Goal: Task Accomplishment & Management: Complete application form

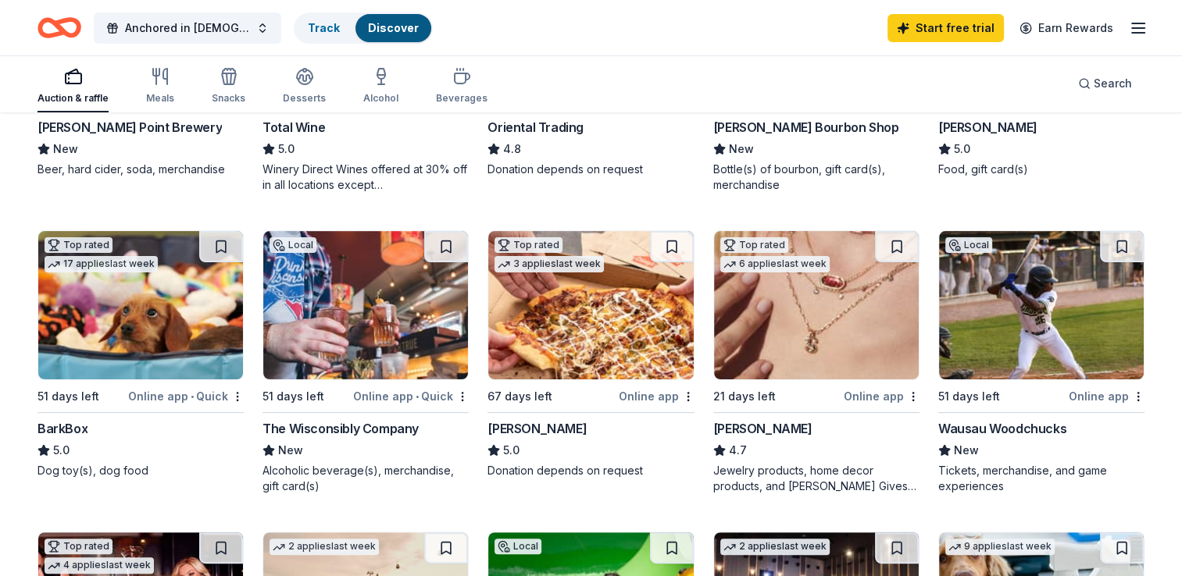
scroll to position [359, 0]
click at [127, 354] on img at bounding box center [140, 304] width 205 height 148
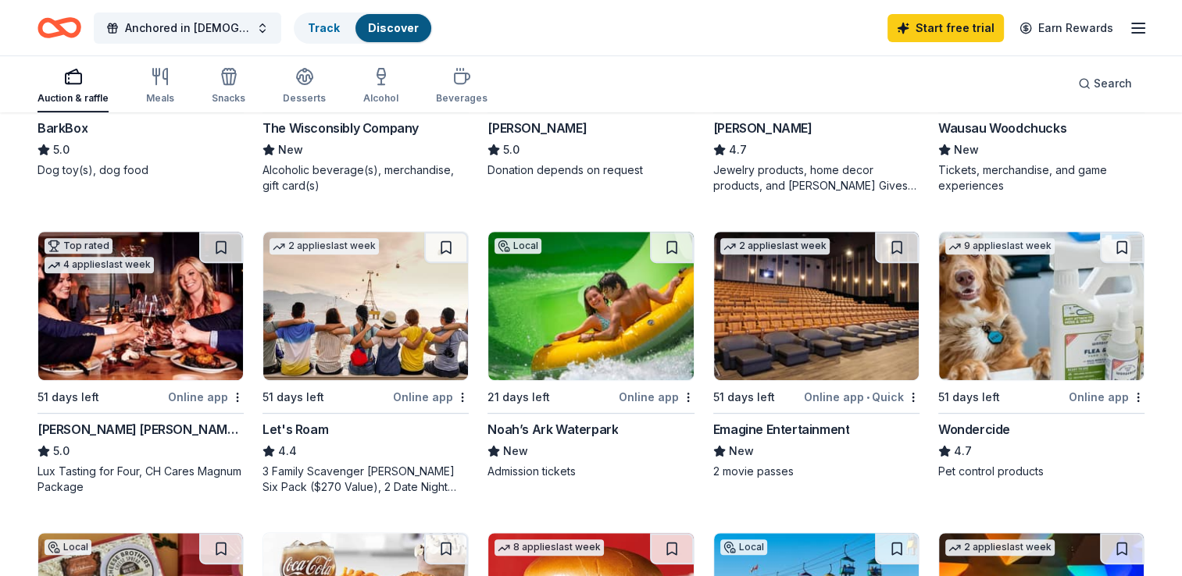
scroll to position [668, 0]
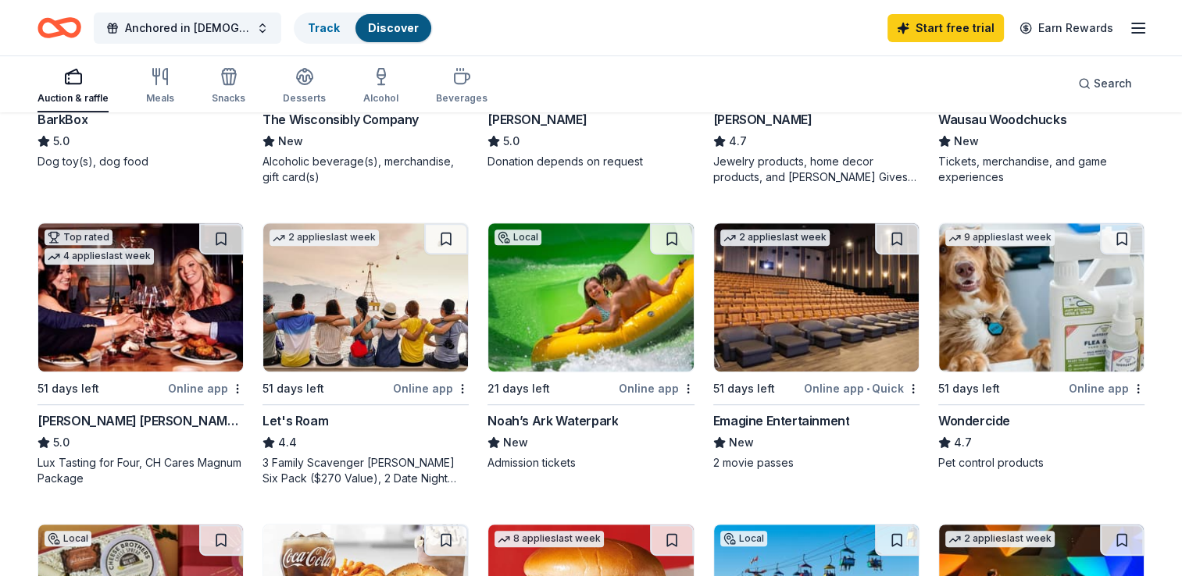
click at [619, 334] on img at bounding box center [590, 297] width 205 height 148
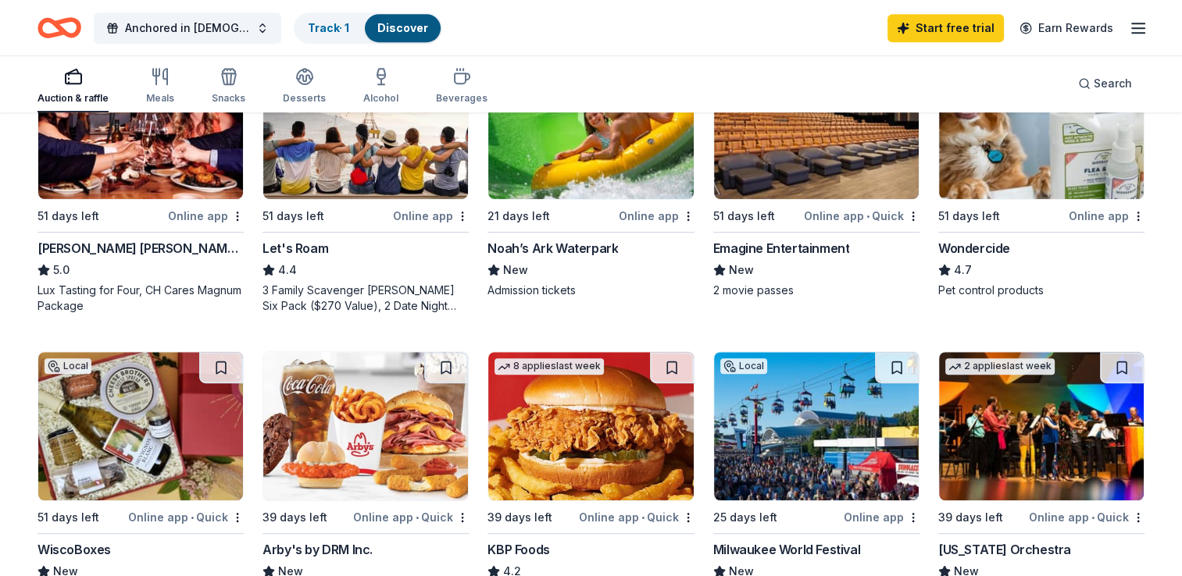
scroll to position [901, 0]
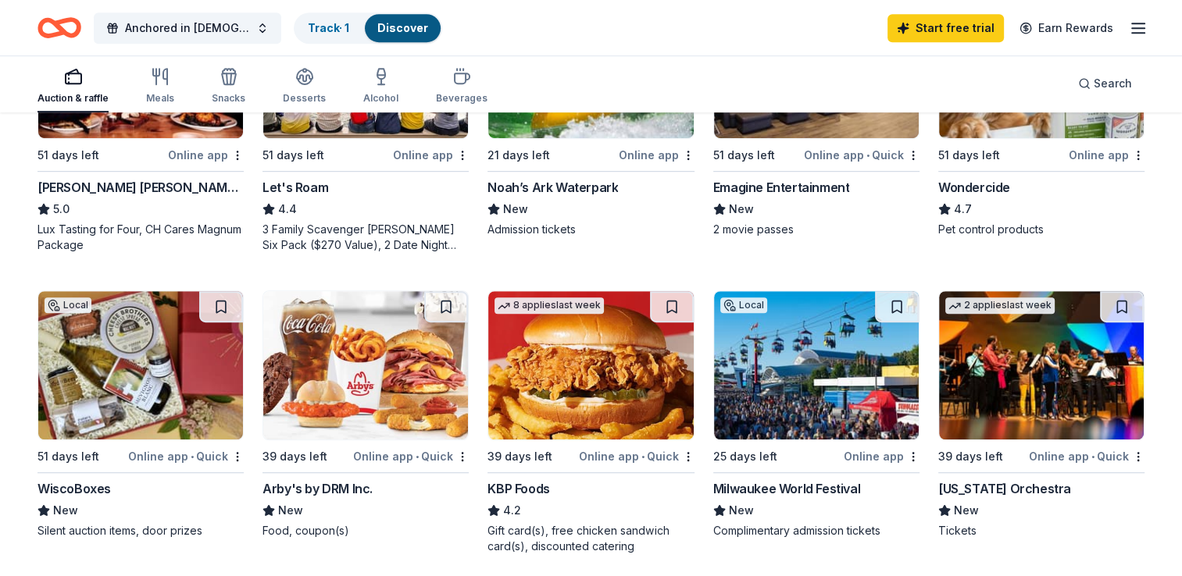
click at [875, 398] on img at bounding box center [816, 365] width 205 height 148
click at [1032, 408] on img at bounding box center [1041, 365] width 205 height 148
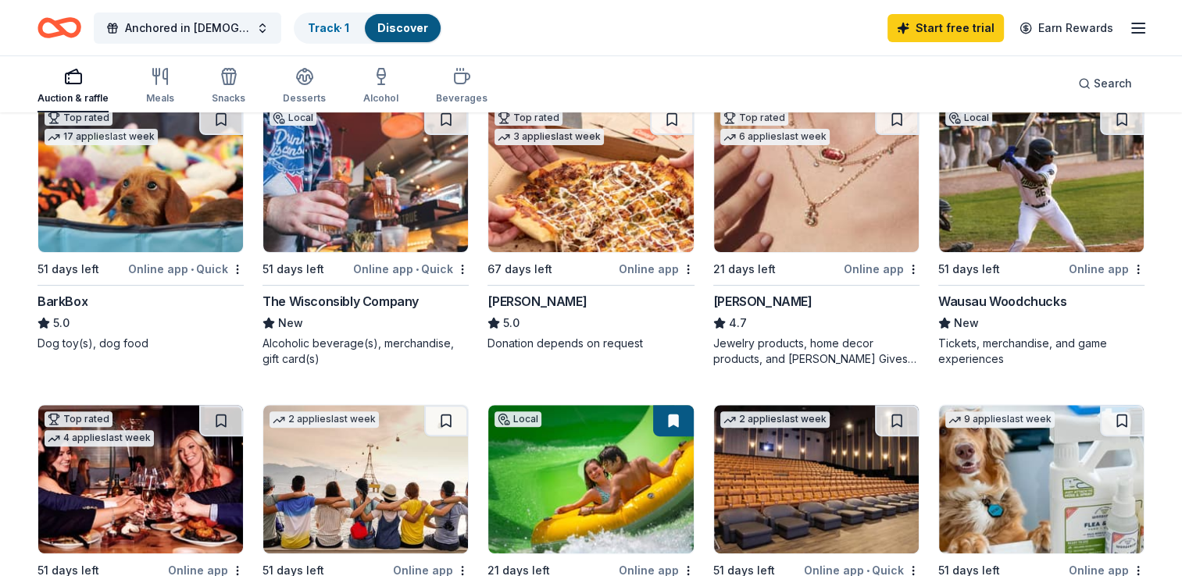
scroll to position [0, 0]
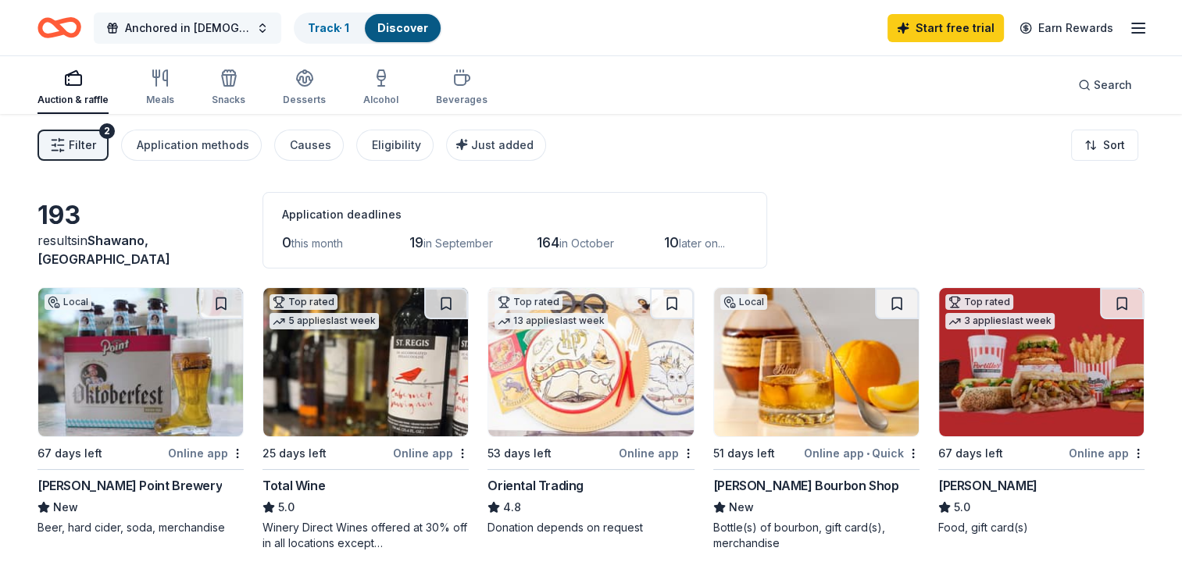
click at [144, 21] on span "Anchored in [DEMOGRAPHIC_DATA]" at bounding box center [187, 28] width 125 height 19
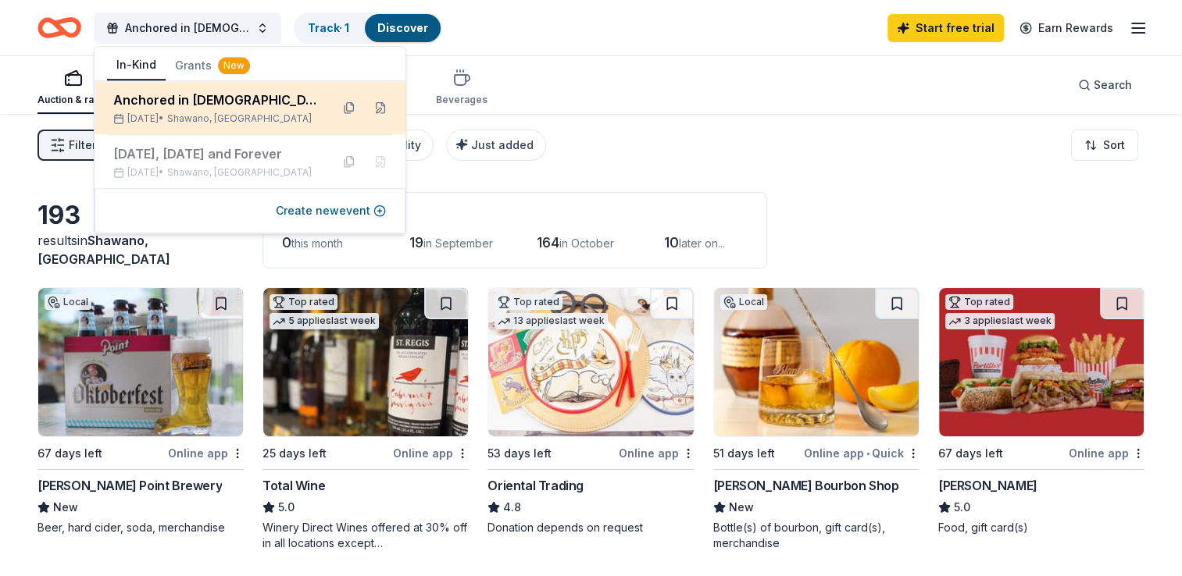
click at [203, 112] on span "Shawano, WI" at bounding box center [239, 118] width 144 height 12
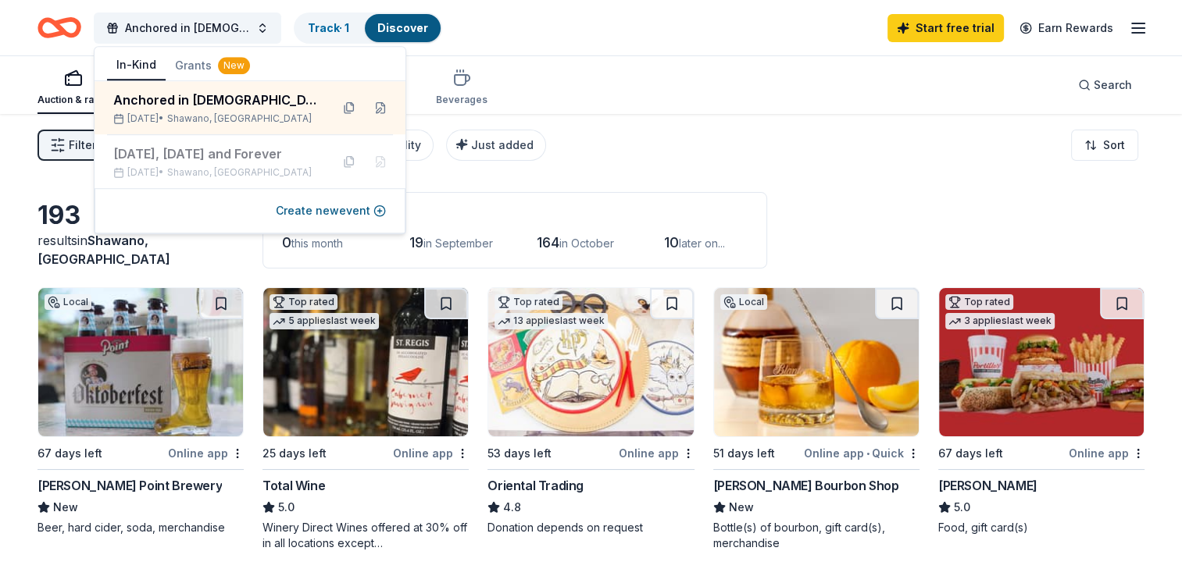
click at [526, 84] on div "Auction & raffle Meals Snacks Desserts Alcohol Beverages Search" at bounding box center [590, 85] width 1107 height 58
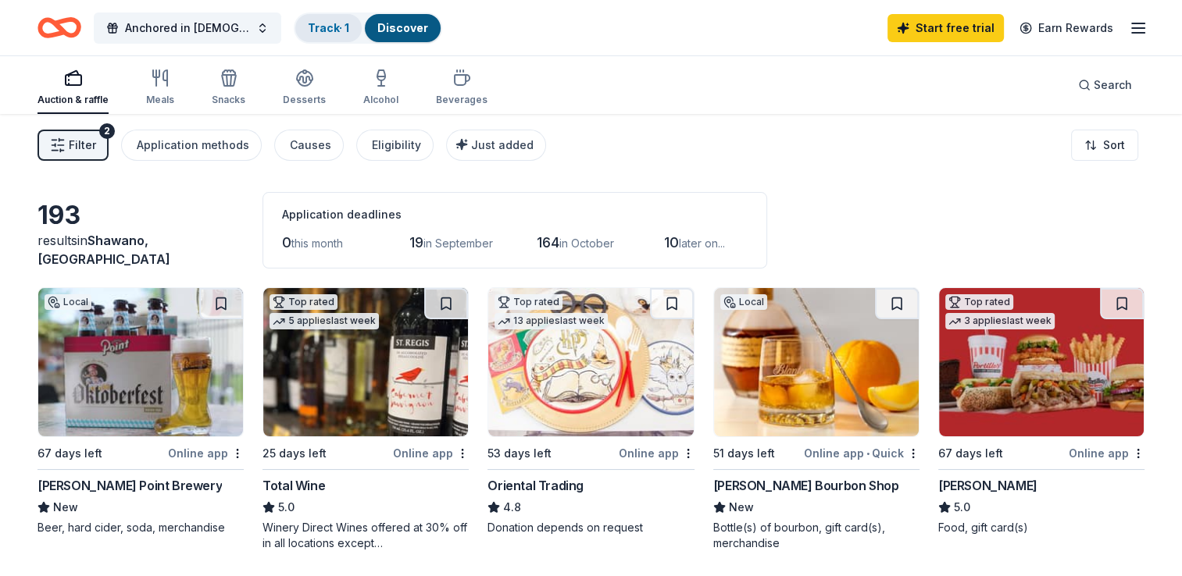
click at [314, 21] on link "Track · 1" at bounding box center [328, 27] width 41 height 13
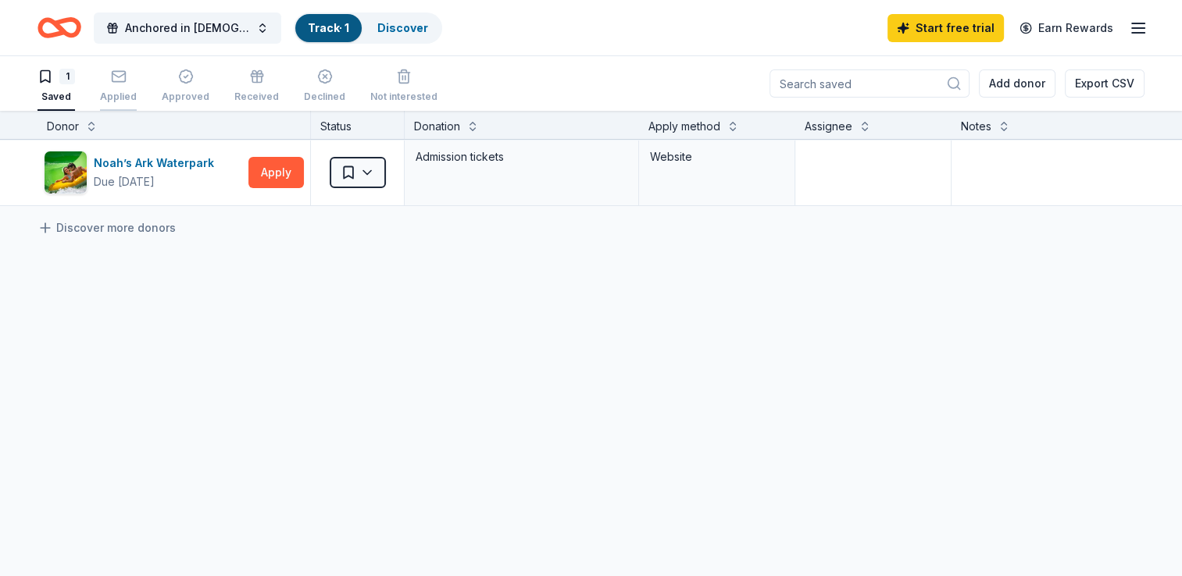
click at [124, 83] on icon "button" at bounding box center [119, 77] width 16 height 16
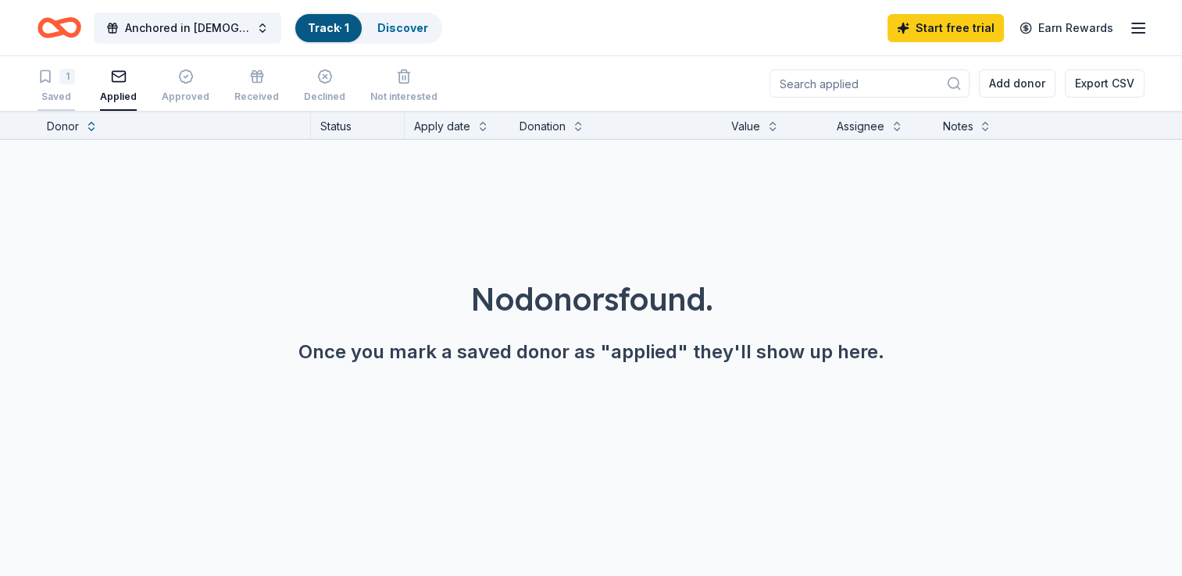
click at [59, 83] on div "1" at bounding box center [67, 77] width 16 height 16
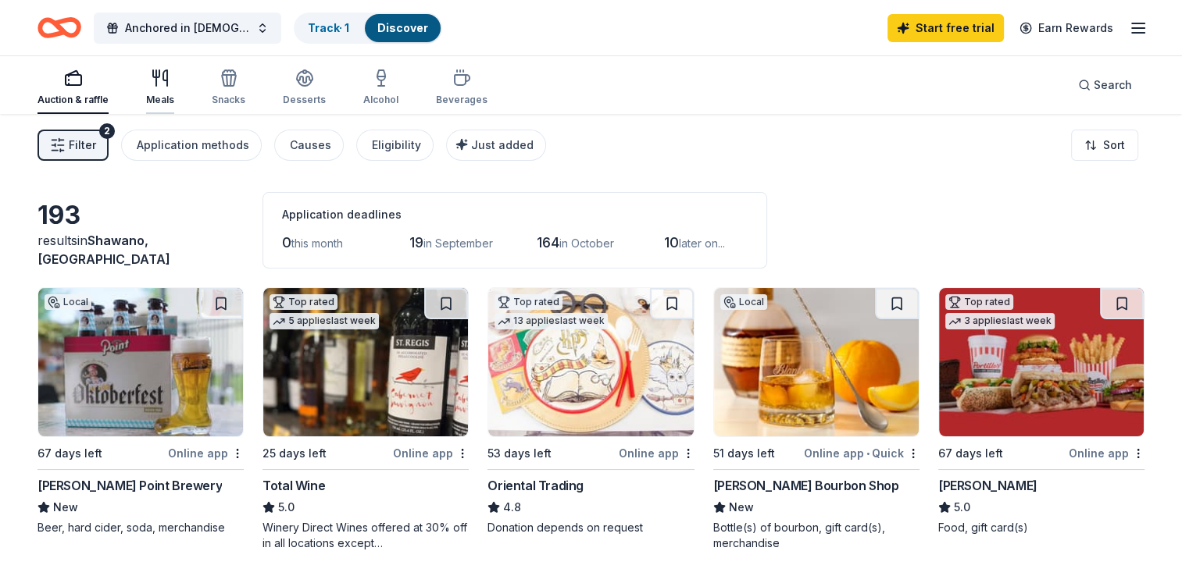
click at [166, 91] on div "Meals" at bounding box center [160, 87] width 28 height 37
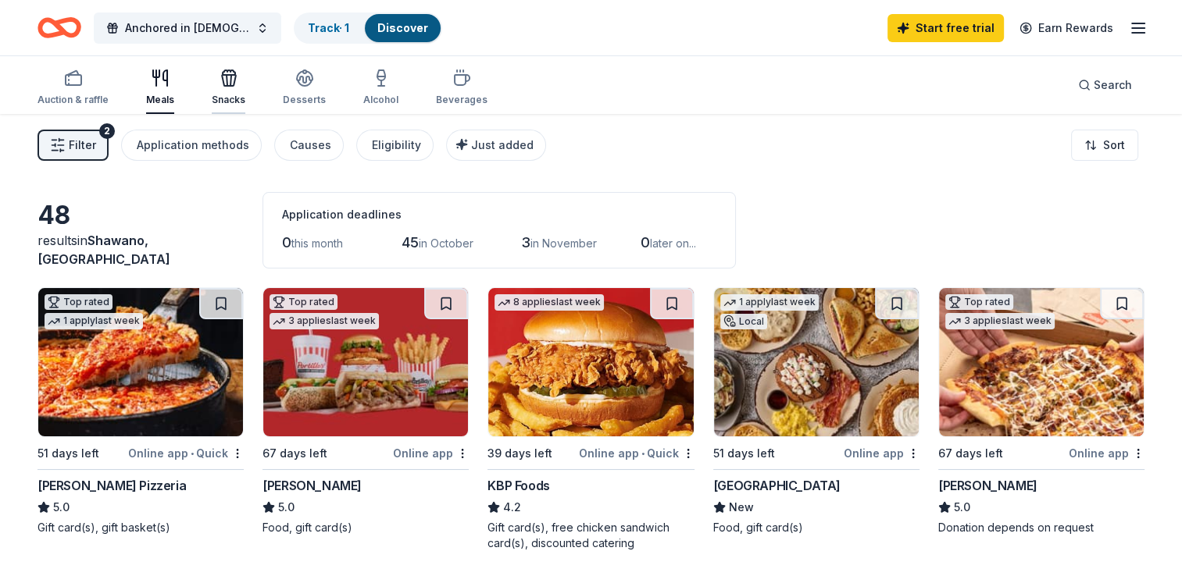
click at [230, 83] on icon "button" at bounding box center [228, 78] width 19 height 19
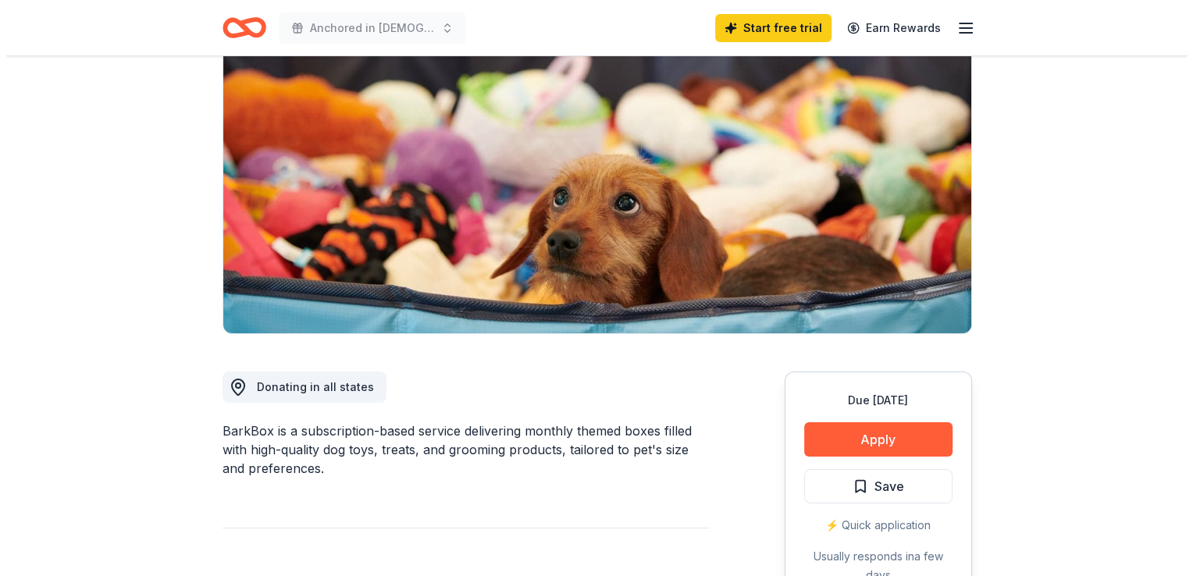
scroll to position [150, 0]
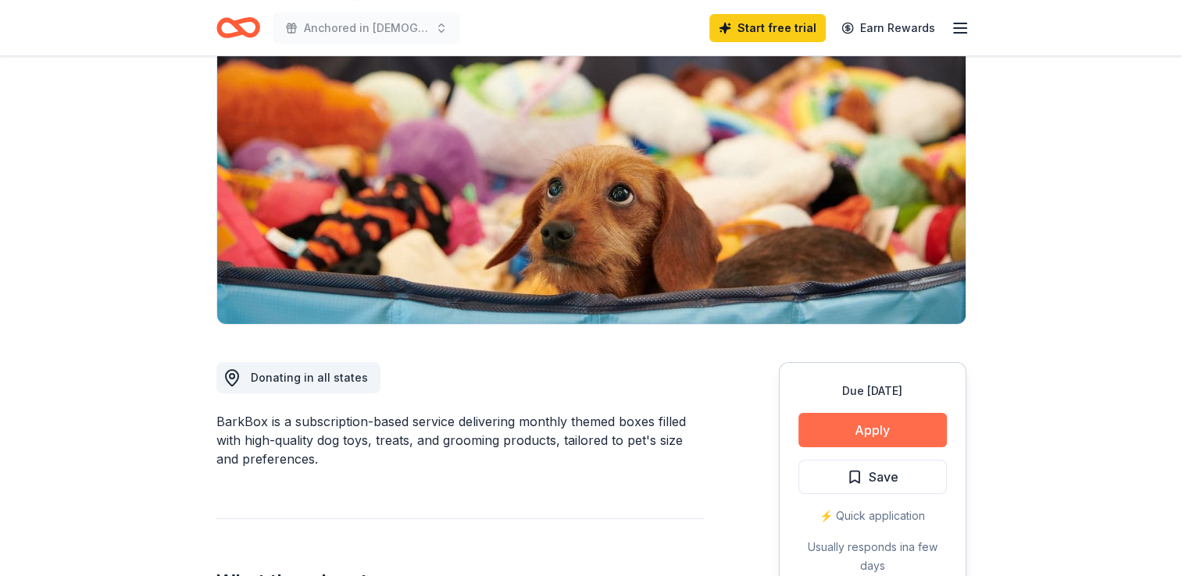
click at [887, 442] on button "Apply" at bounding box center [872, 430] width 148 height 34
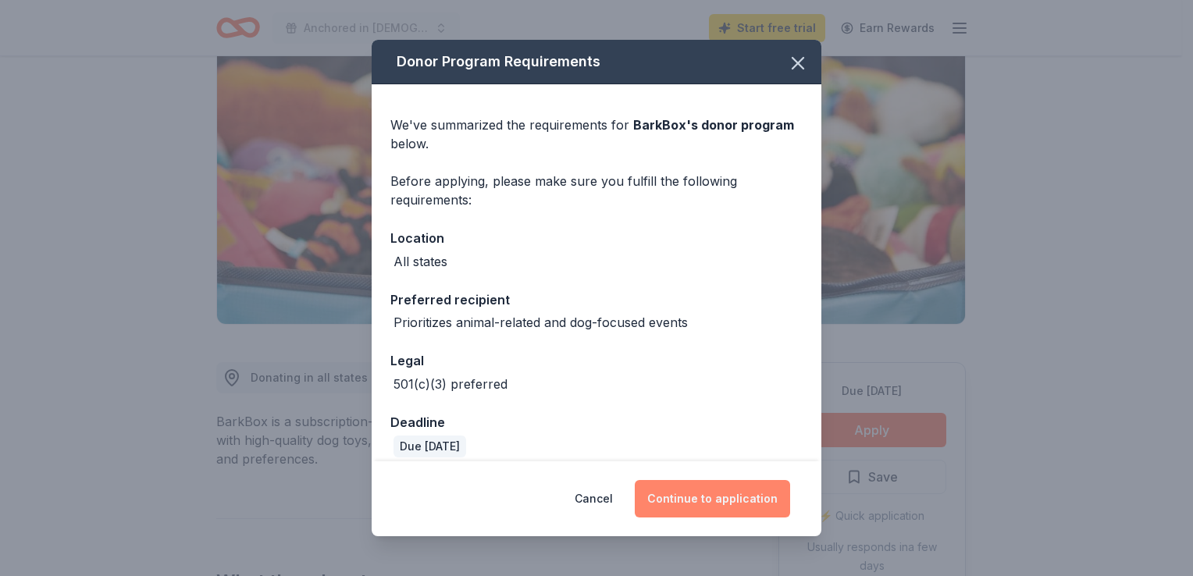
click at [757, 498] on button "Continue to application" at bounding box center [712, 498] width 155 height 37
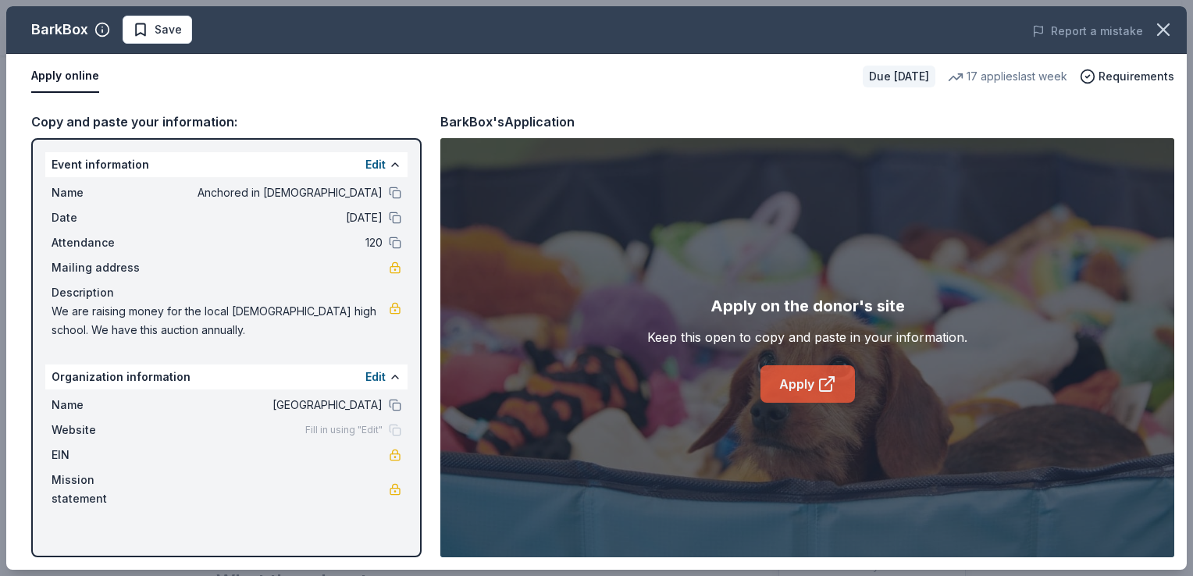
click at [808, 383] on link "Apply" at bounding box center [808, 384] width 94 height 37
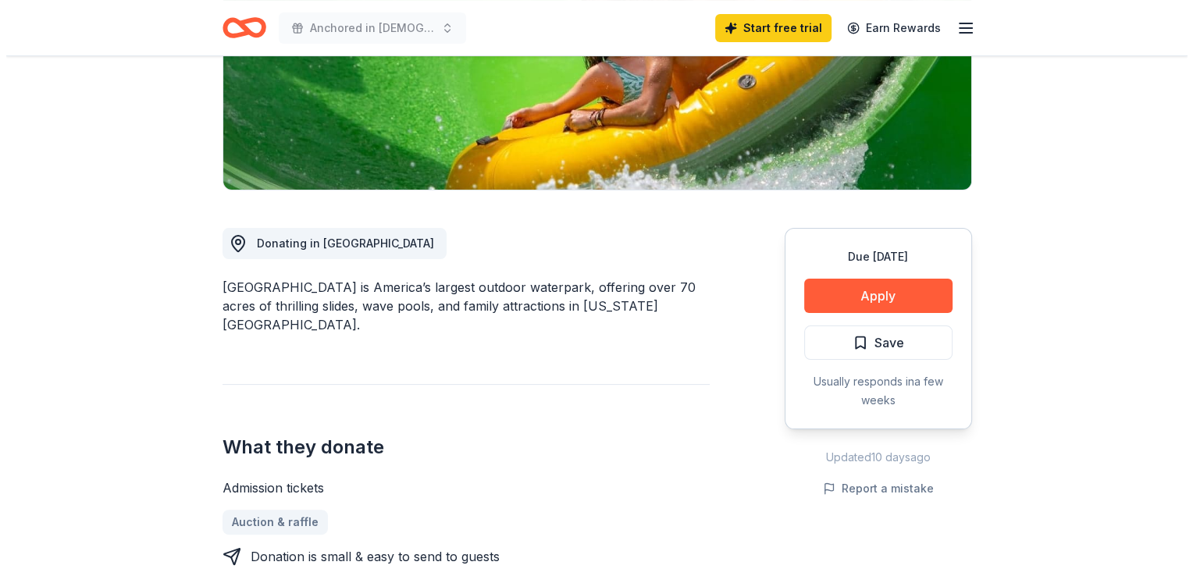
scroll to position [291, 0]
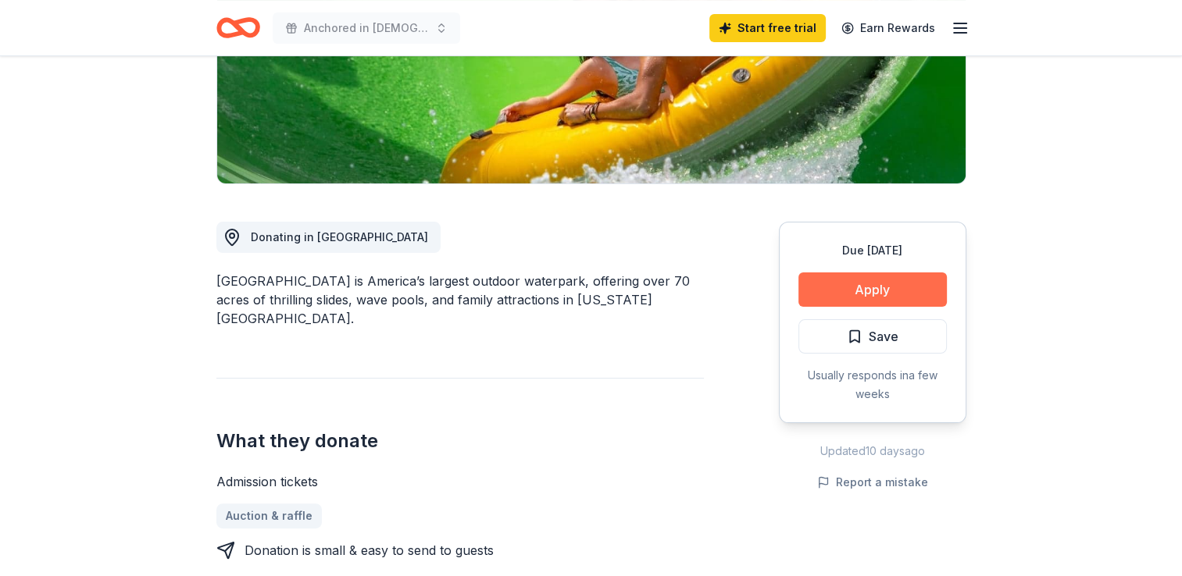
click at [924, 286] on button "Apply" at bounding box center [872, 290] width 148 height 34
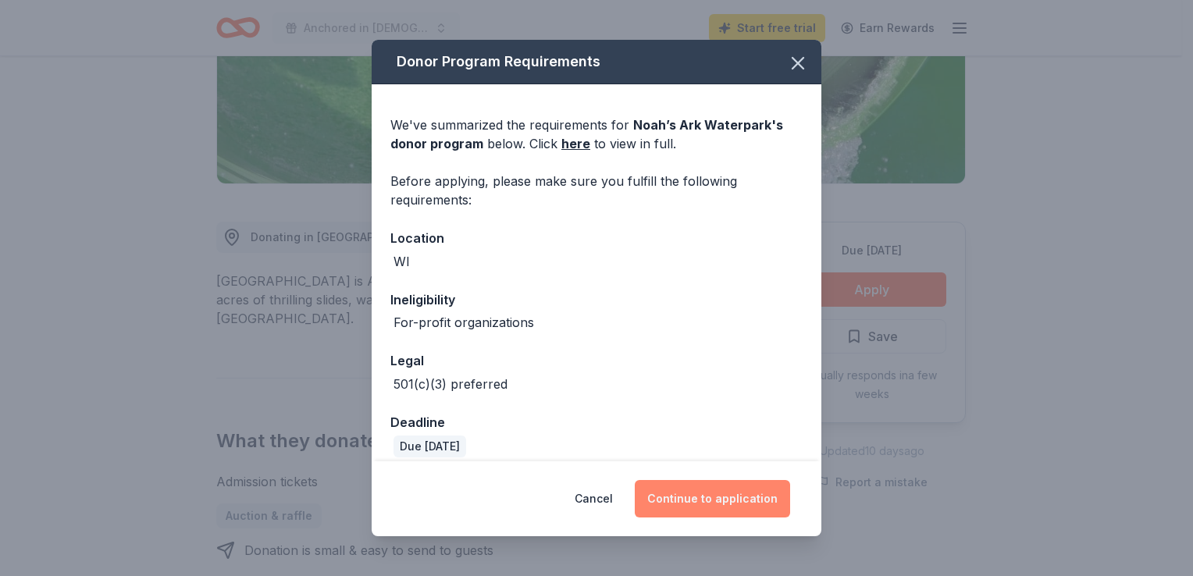
click at [767, 499] on button "Continue to application" at bounding box center [712, 498] width 155 height 37
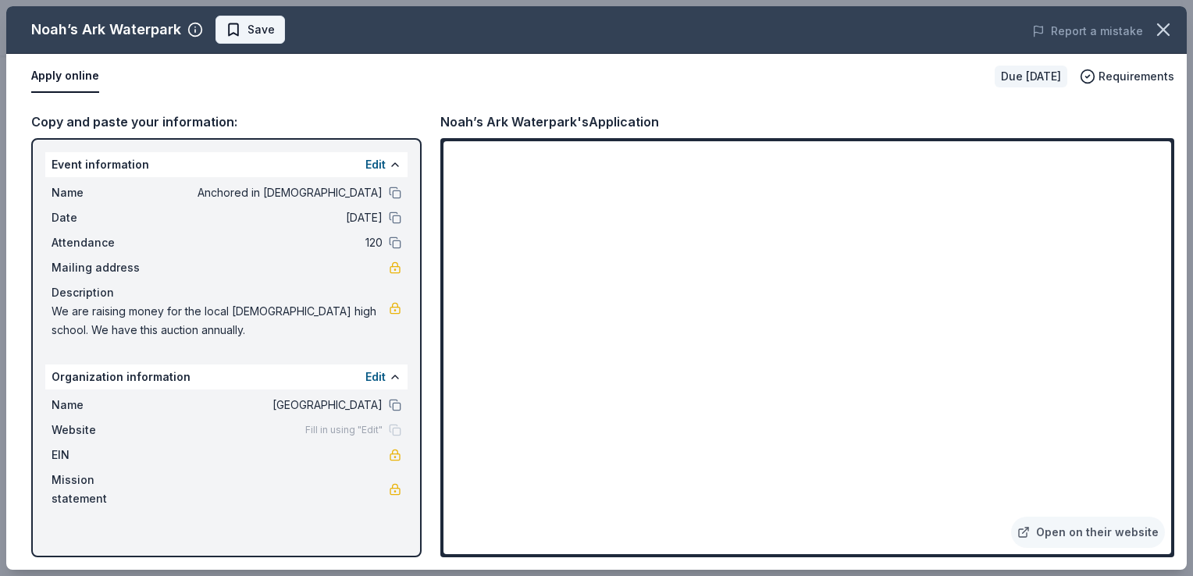
click at [248, 27] on span "Save" at bounding box center [261, 29] width 27 height 19
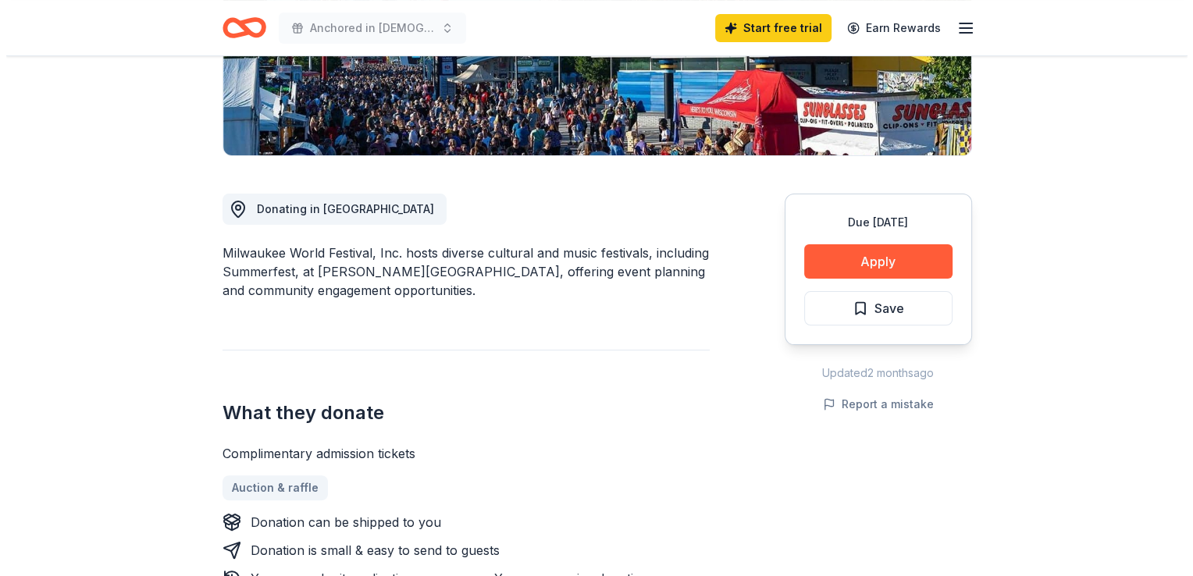
scroll to position [316, 0]
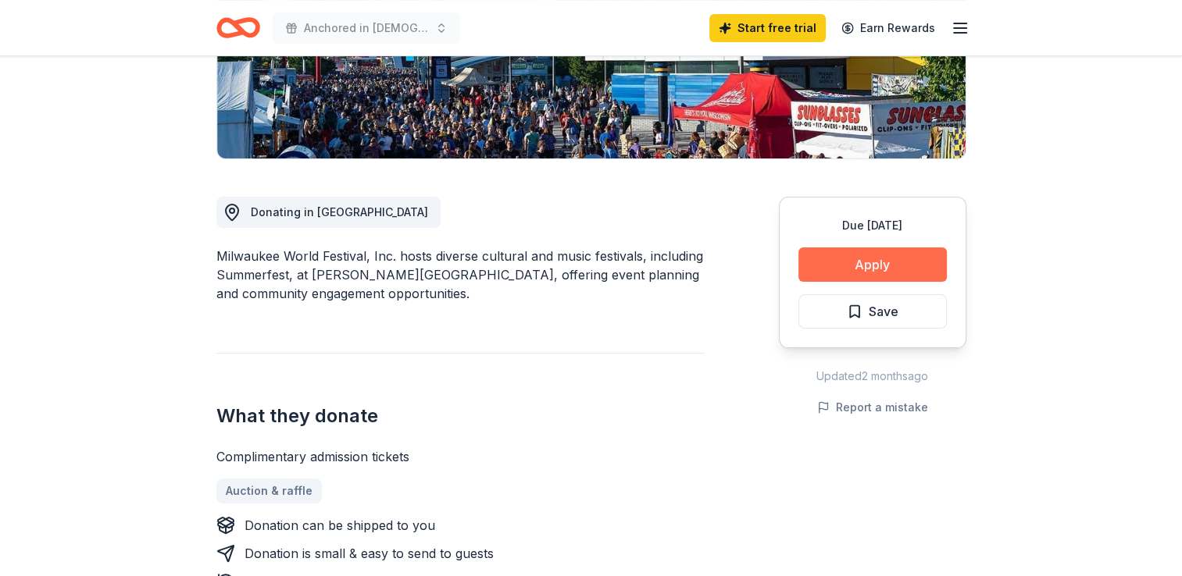
click at [899, 265] on button "Apply" at bounding box center [872, 265] width 148 height 34
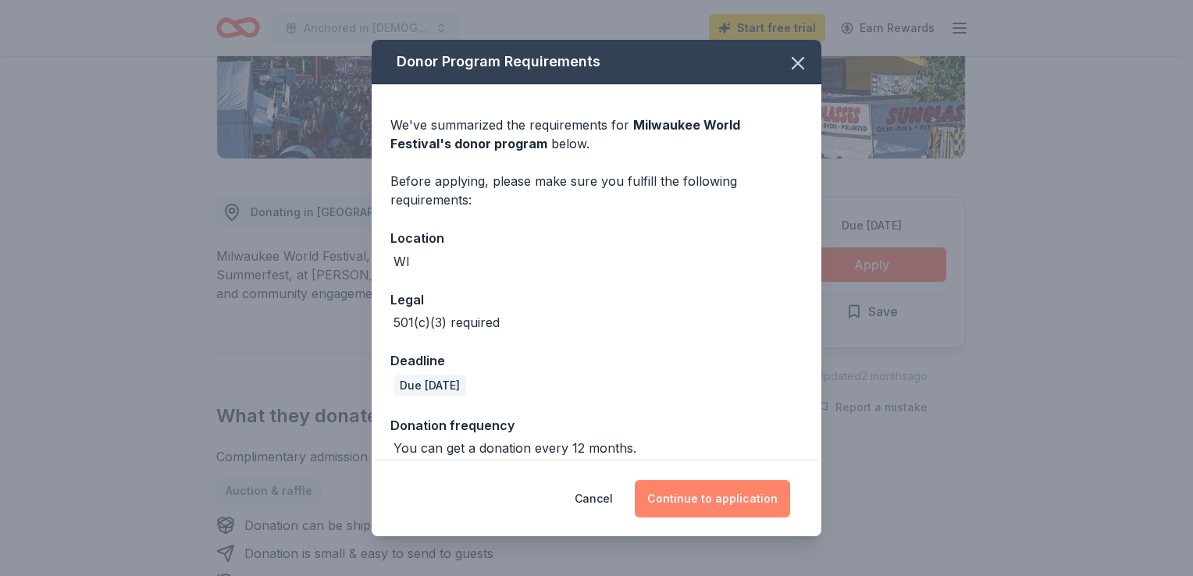
click at [758, 490] on button "Continue to application" at bounding box center [712, 498] width 155 height 37
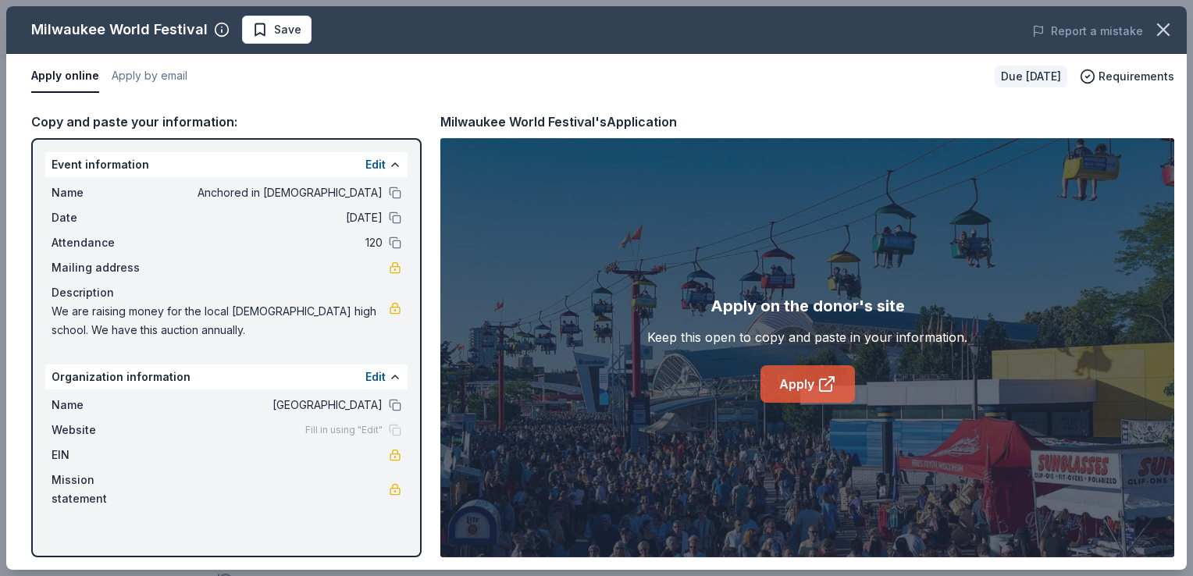
click at [825, 366] on link "Apply" at bounding box center [808, 384] width 94 height 37
